Goal: Navigation & Orientation: Find specific page/section

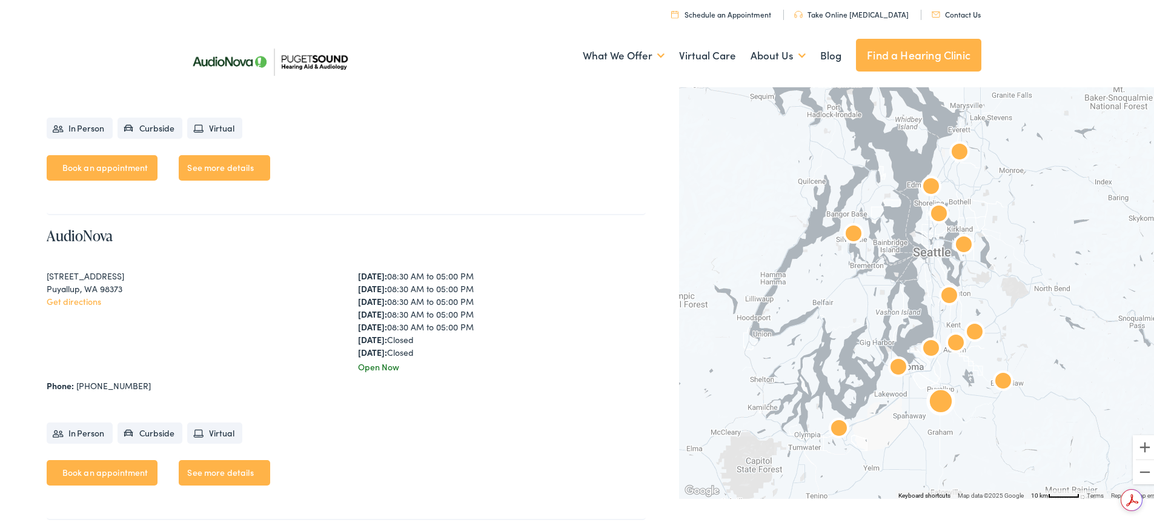
scroll to position [2665, 0]
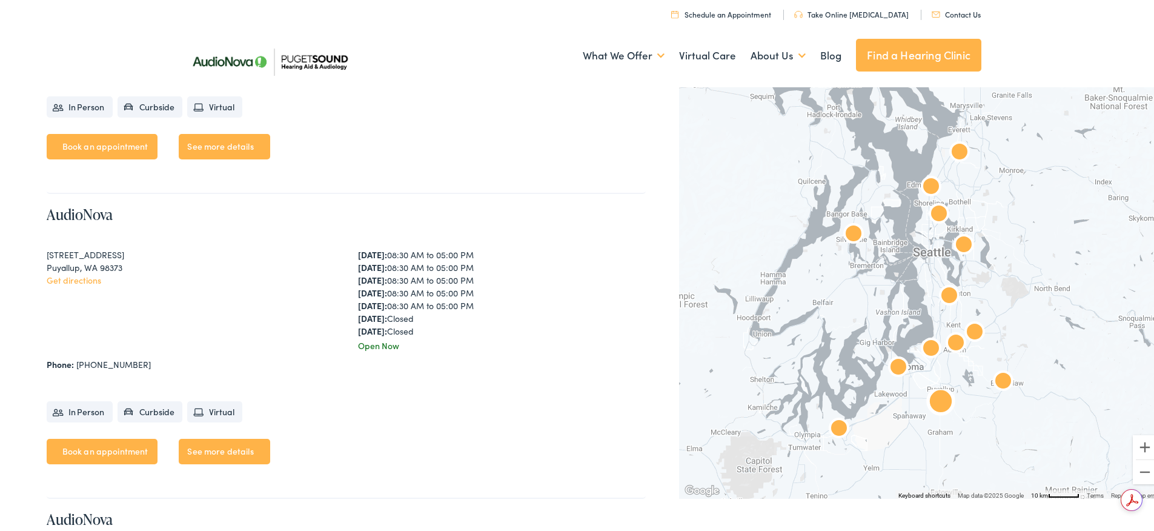
click at [242, 447] on link "See more details" at bounding box center [224, 449] width 91 height 25
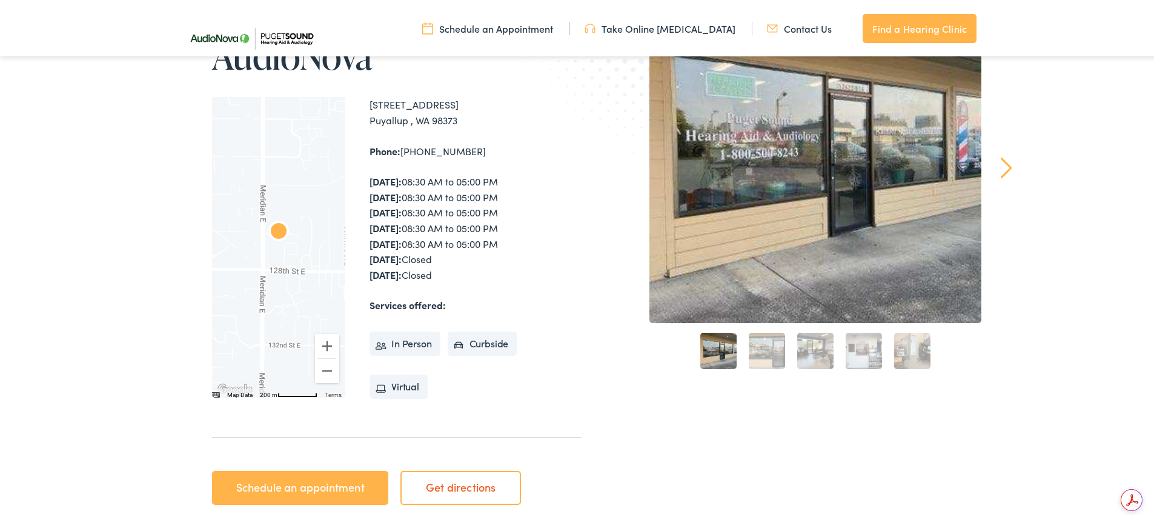
drag, startPoint x: 1109, startPoint y: 363, endPoint x: 1101, endPoint y: 365, distance: 8.7
click at [1109, 363] on div "Home / Locations / AudioNova AudioNova ← Move left → Move right ↑ Move up ↓ Mov…" at bounding box center [581, 251] width 1163 height 644
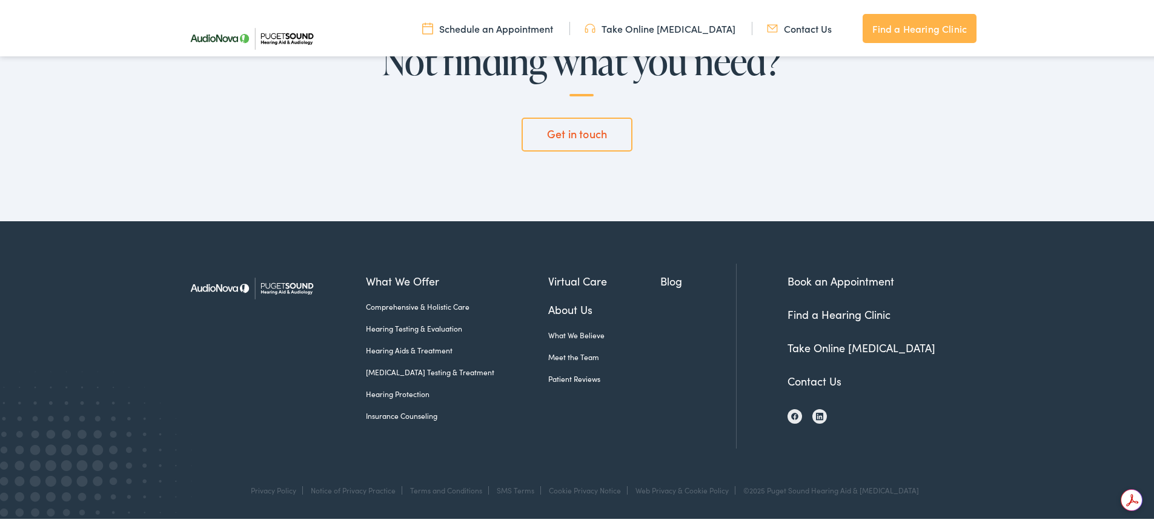
scroll to position [3158, 0]
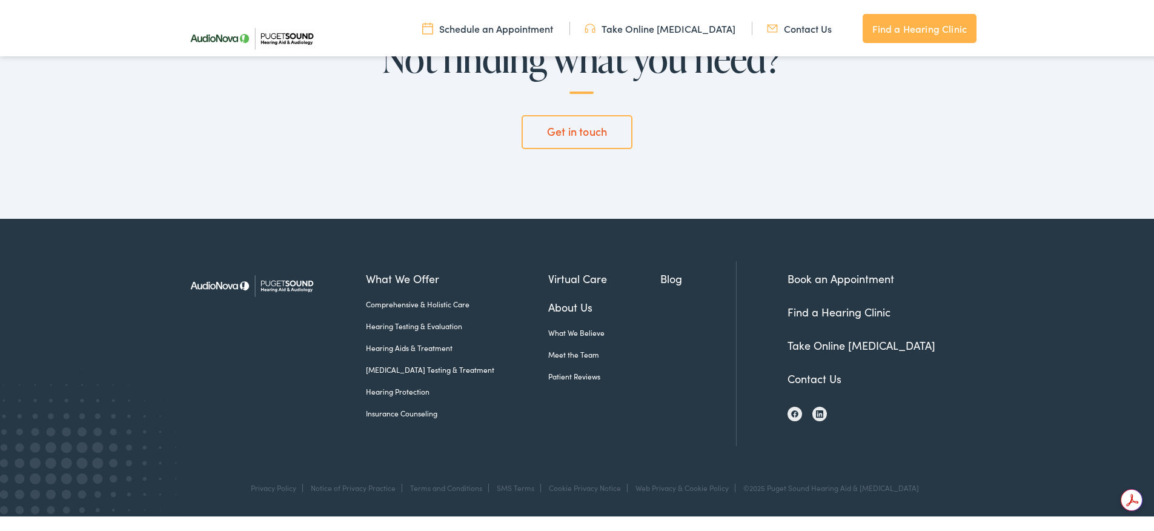
click at [557, 305] on link "About Us" at bounding box center [604, 305] width 113 height 16
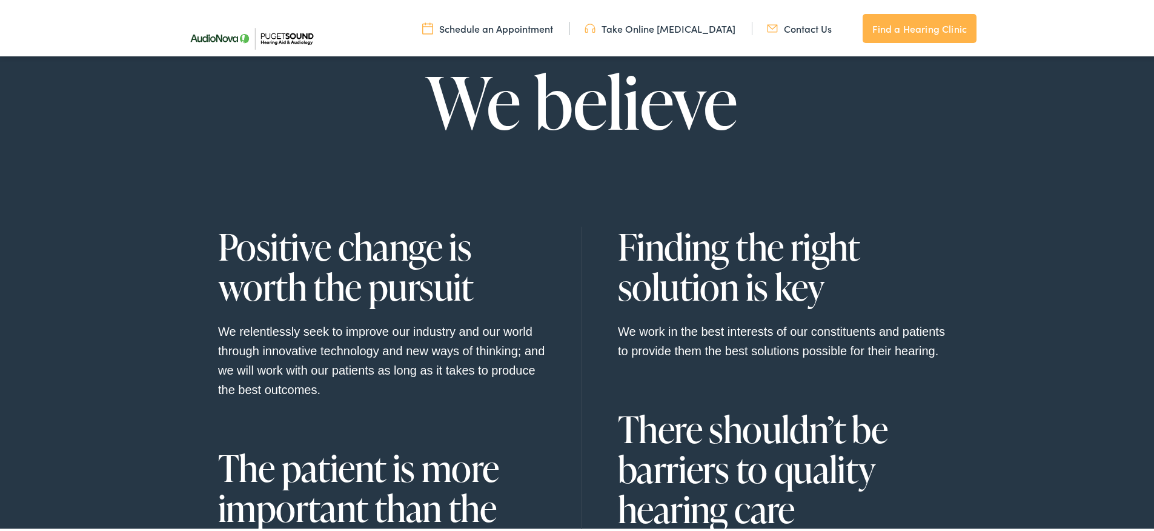
scroll to position [1030, 0]
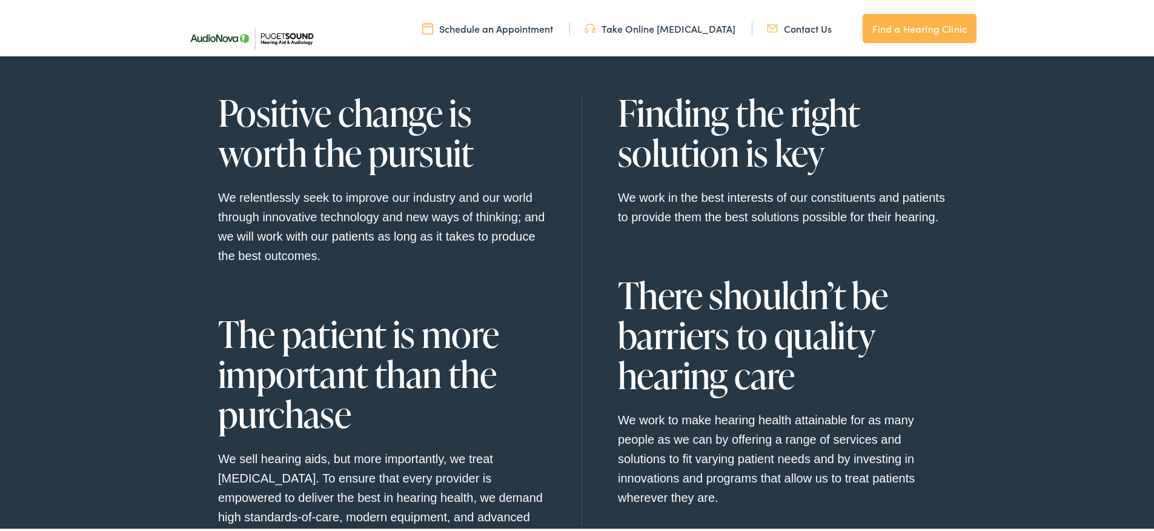
click at [1030, 114] on div "We believe Positive change is worth the pursuit We relentlessly seek to improve…" at bounding box center [581, 259] width 1163 height 788
click at [874, 35] on link "Find a Hearing Clinic" at bounding box center [919, 26] width 114 height 29
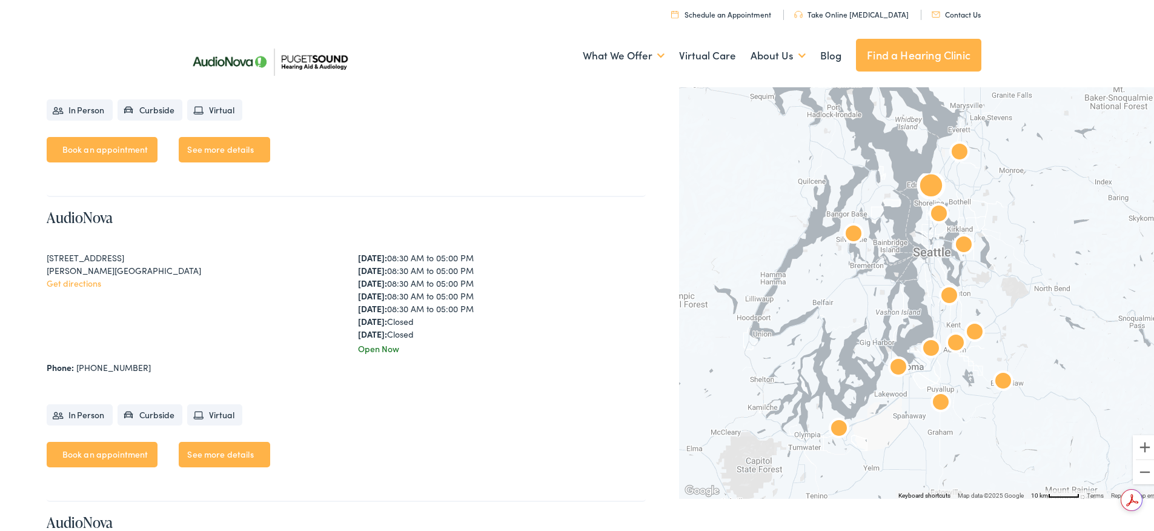
scroll to position [848, 0]
